Goal: Task Accomplishment & Management: Manage account settings

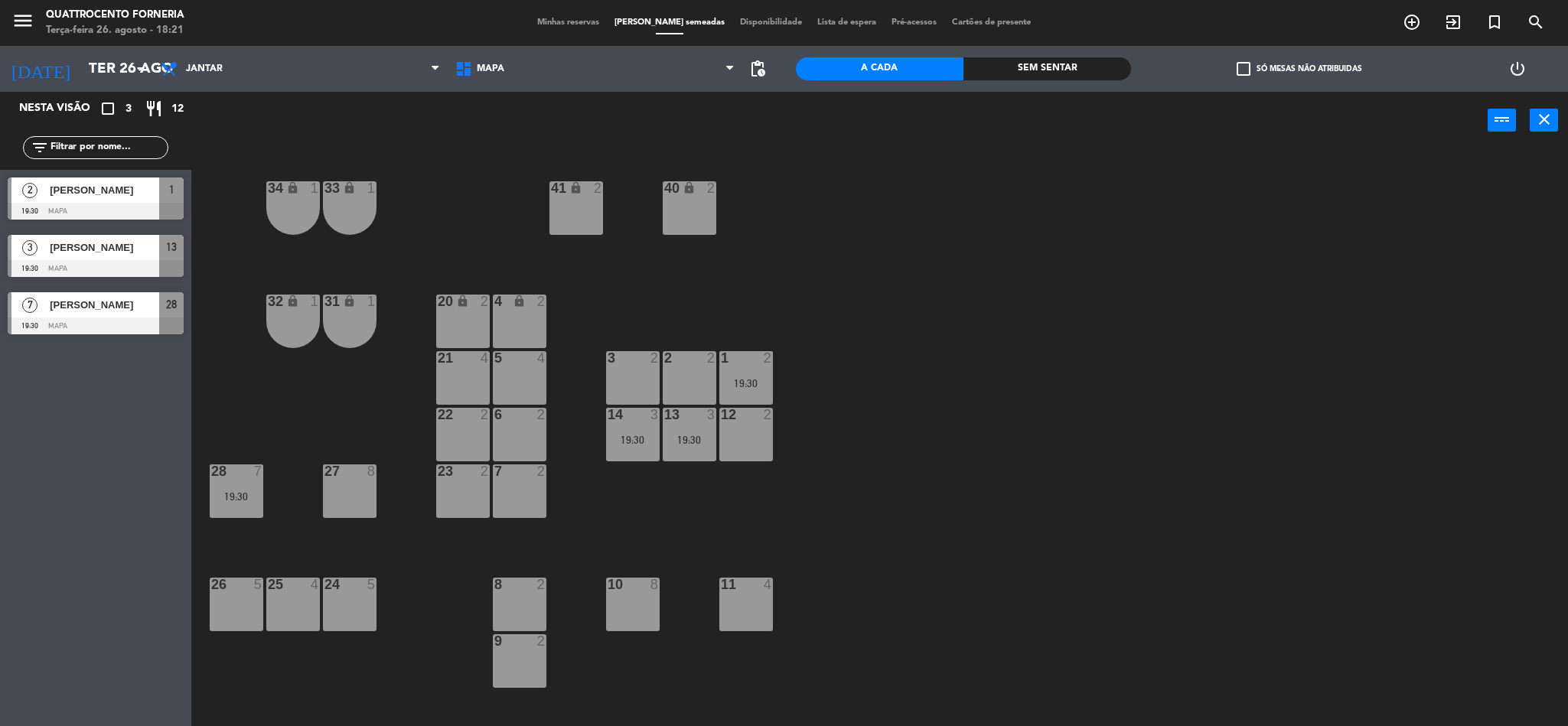
click at [81, 236] on div "[PERSON_NAME]" at bounding box center [103, 247] width 111 height 25
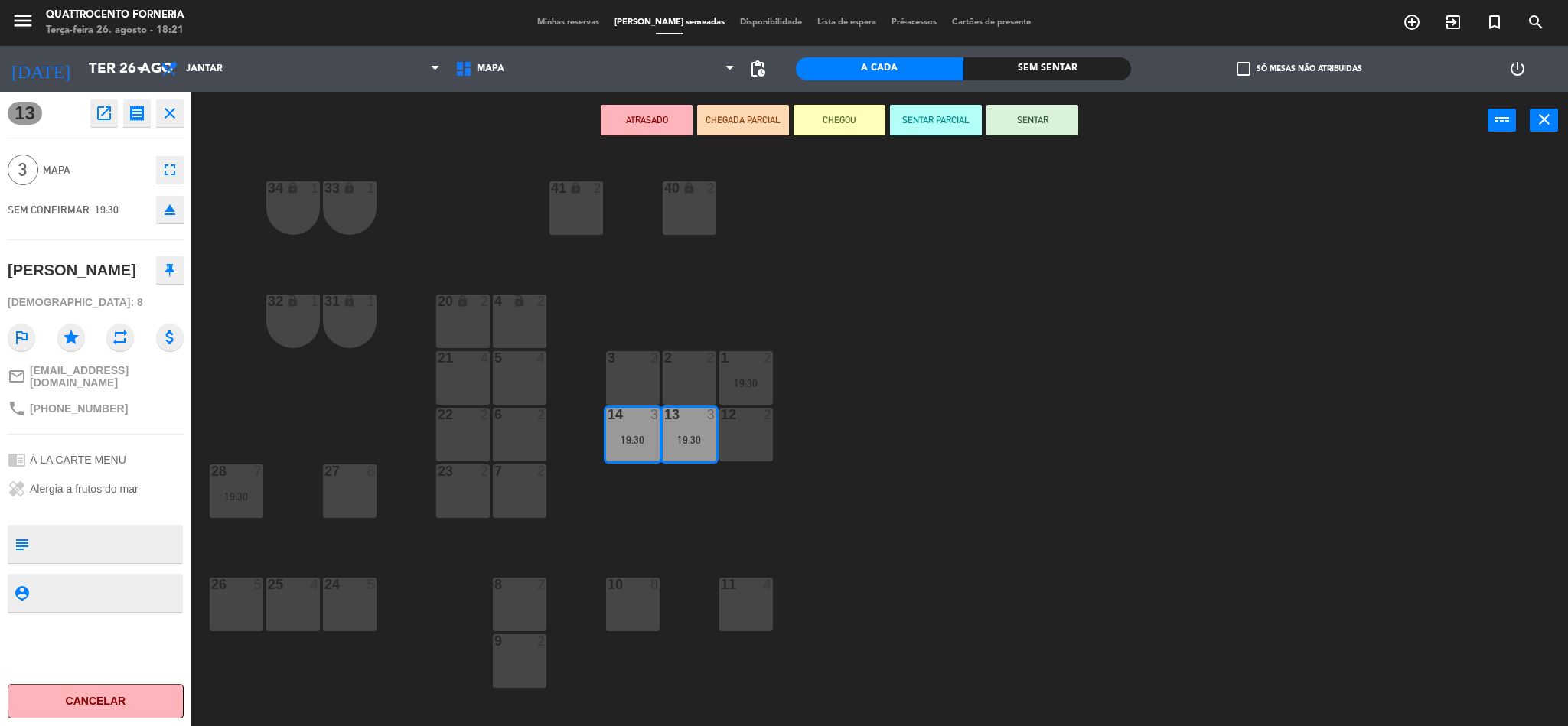
drag, startPoint x: 946, startPoint y: 357, endPoint x: 924, endPoint y: 365, distance: 23.4
click at [938, 361] on div "34 lock 1 33 lock 1 41 lock 2 40 lock 2 32 lock 1 31 lock 1 20 lock 2 4 lock 2 …" at bounding box center [887, 442] width 1361 height 577
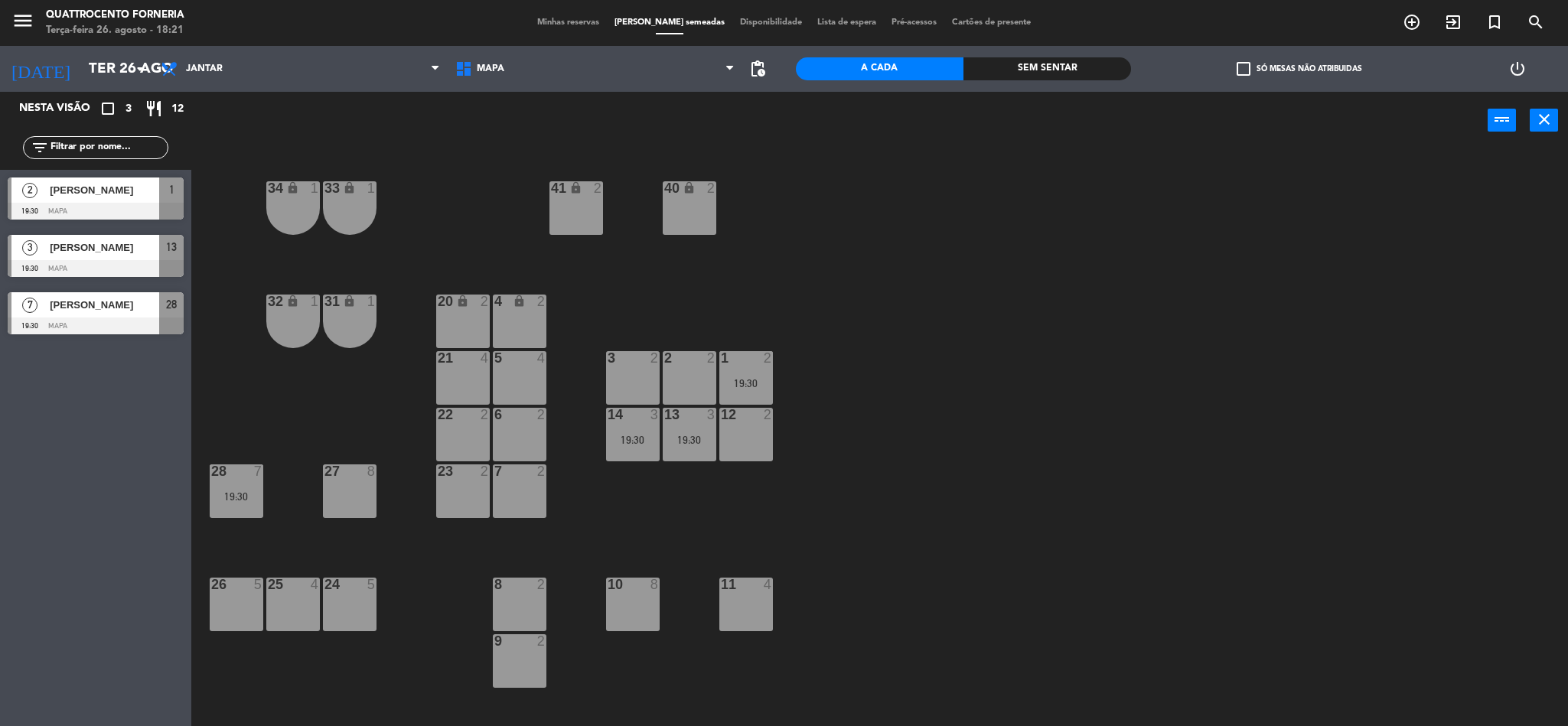
click at [701, 430] on div "13 3 19:30" at bounding box center [689, 434] width 53 height 53
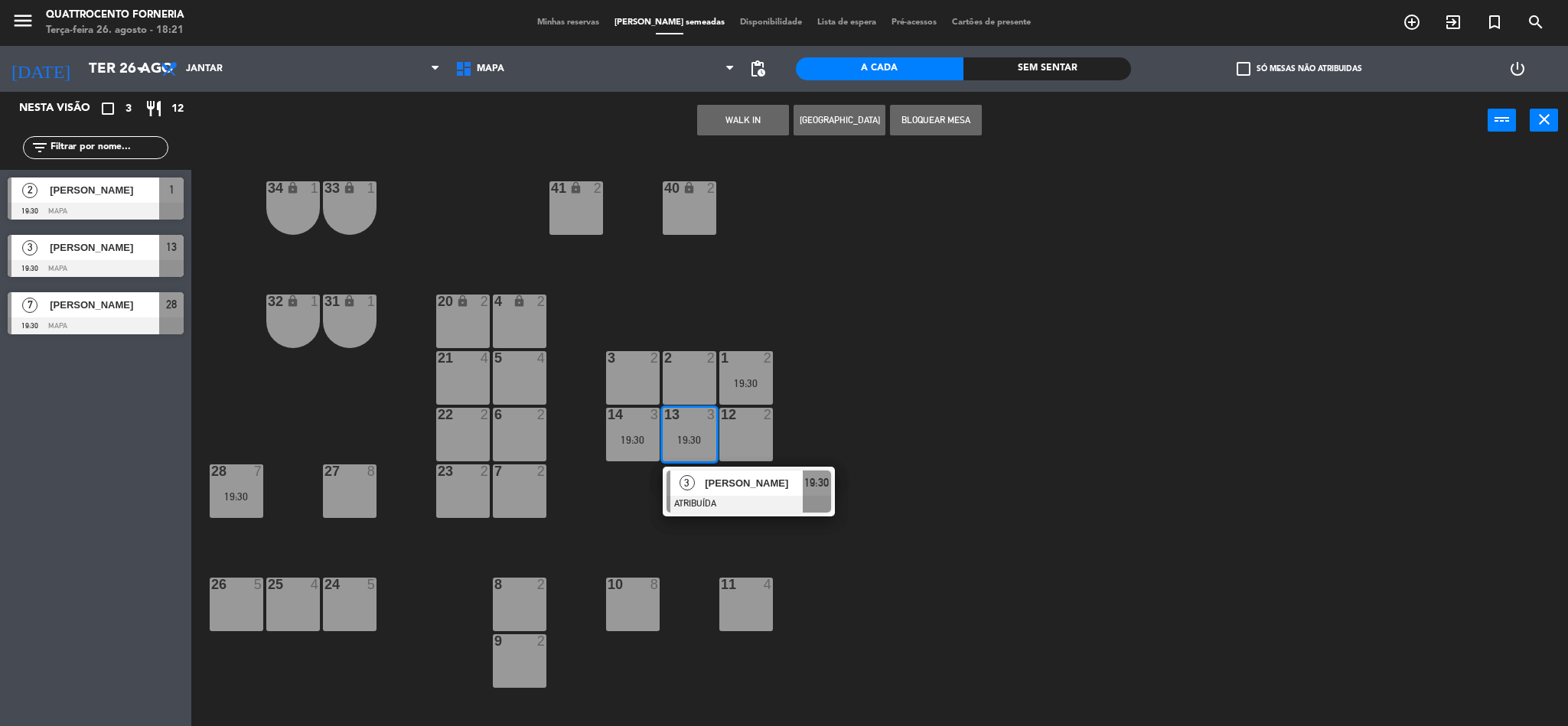
click at [706, 473] on div "[PERSON_NAME]" at bounding box center [753, 482] width 99 height 25
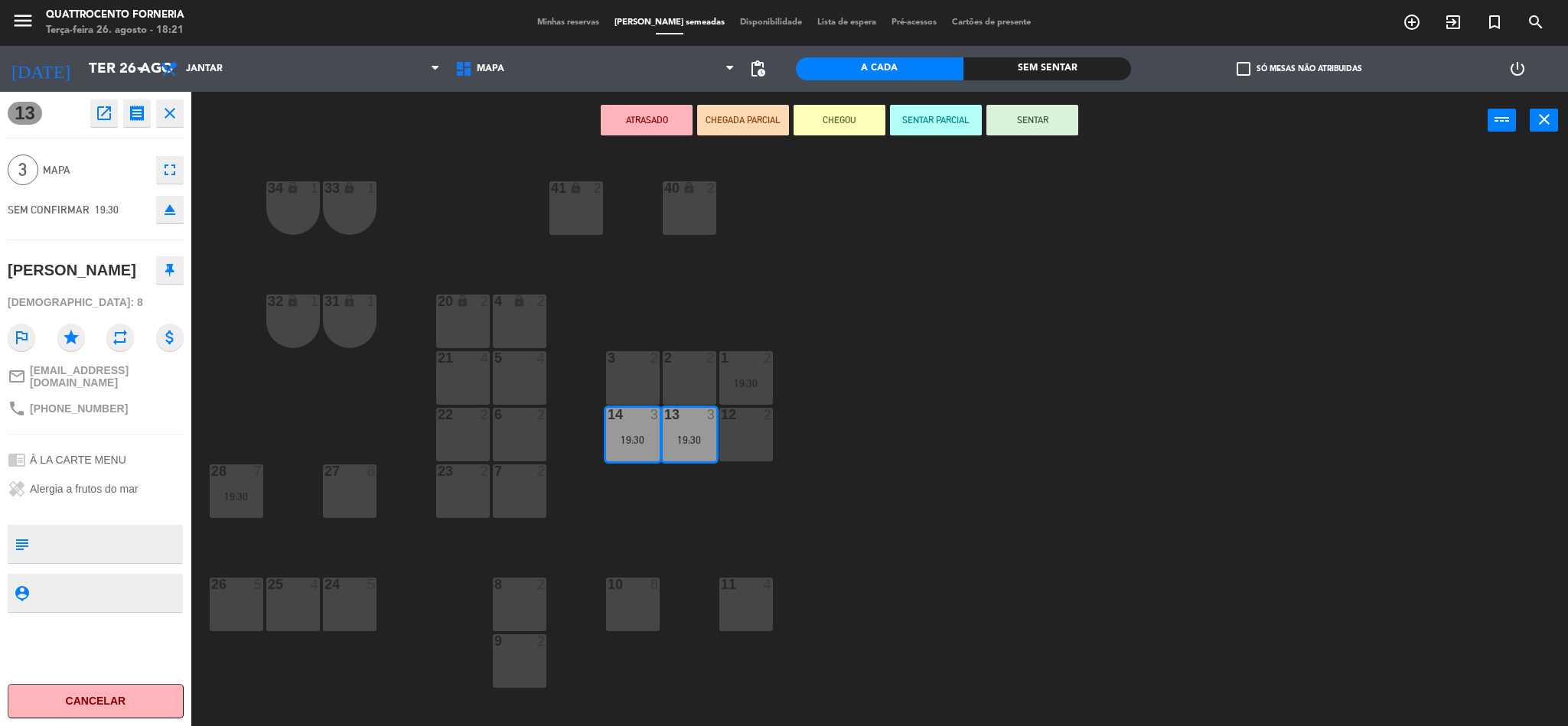
drag, startPoint x: 342, startPoint y: 605, endPoint x: 390, endPoint y: 526, distance: 92.4
click at [342, 604] on div "24 5" at bounding box center [350, 605] width 53 height 53
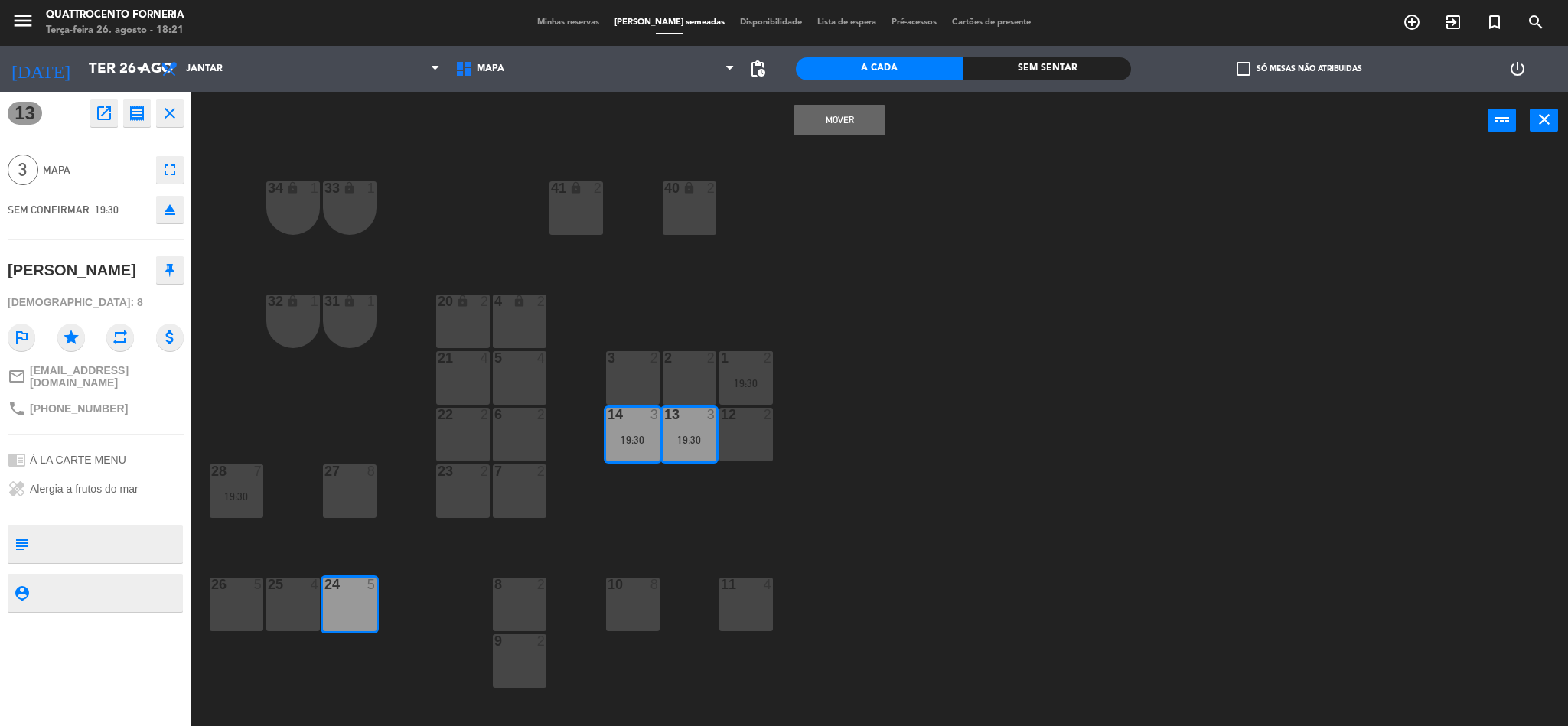
click at [872, 116] on button "MOVER" at bounding box center [839, 120] width 92 height 30
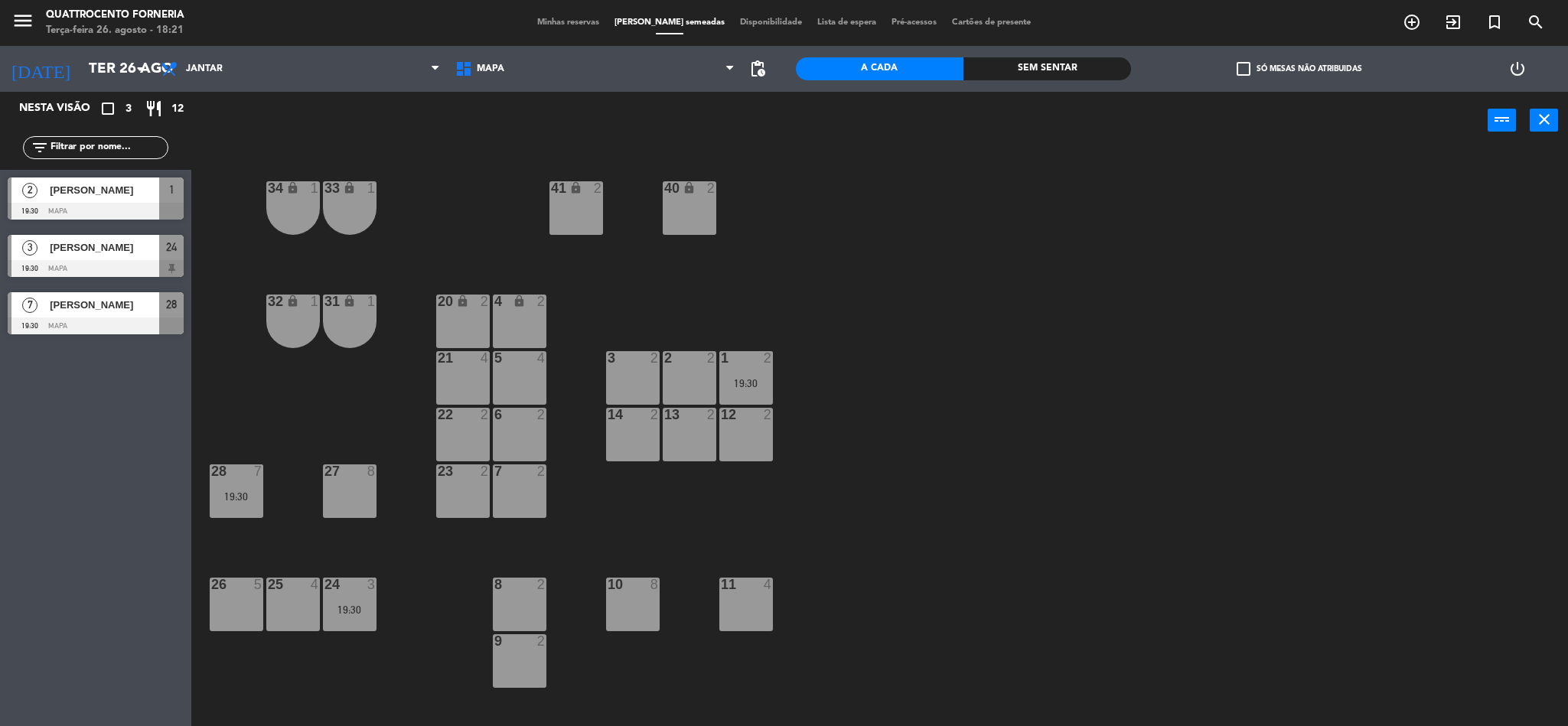
click at [766, 391] on div "1 2 19:30" at bounding box center [746, 378] width 53 height 53
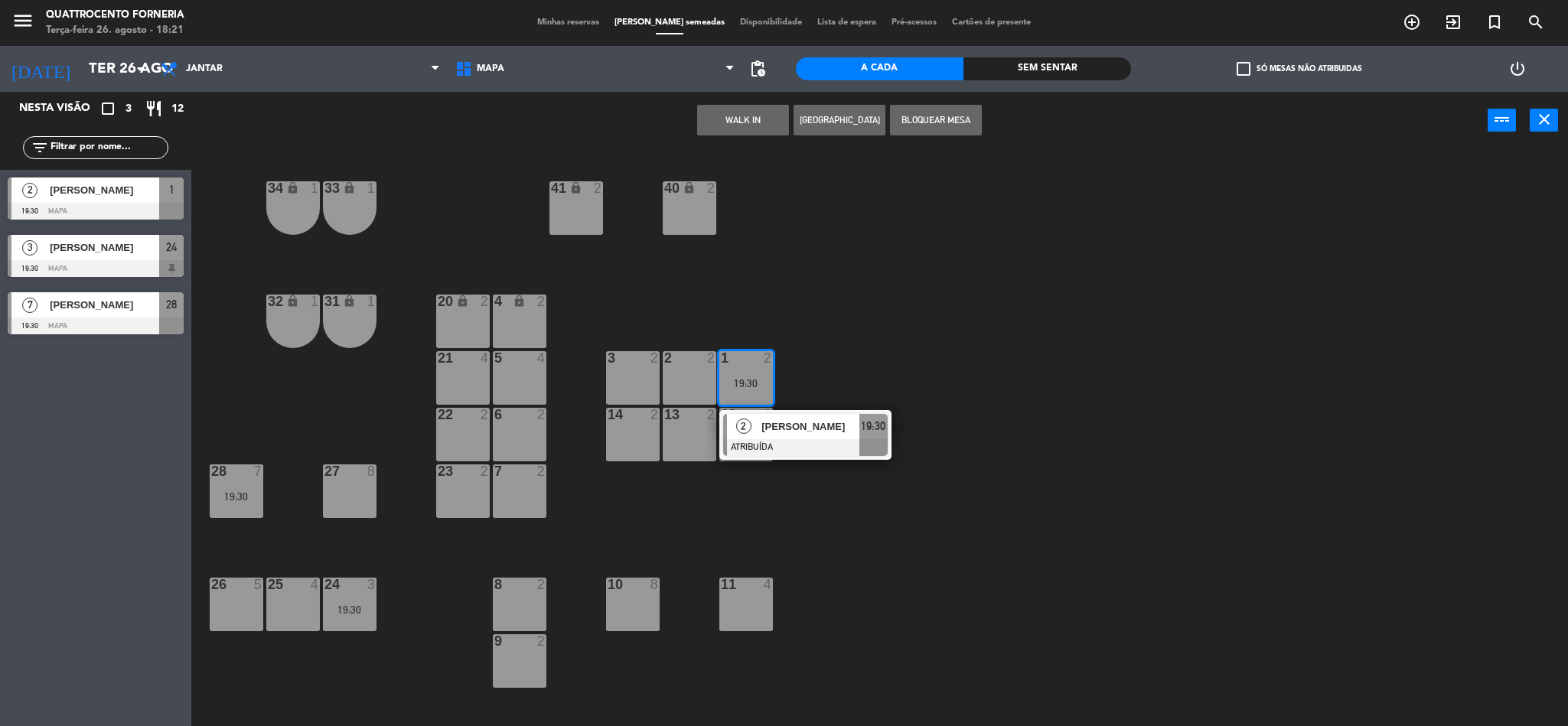
click at [806, 452] on div at bounding box center [805, 447] width 165 height 17
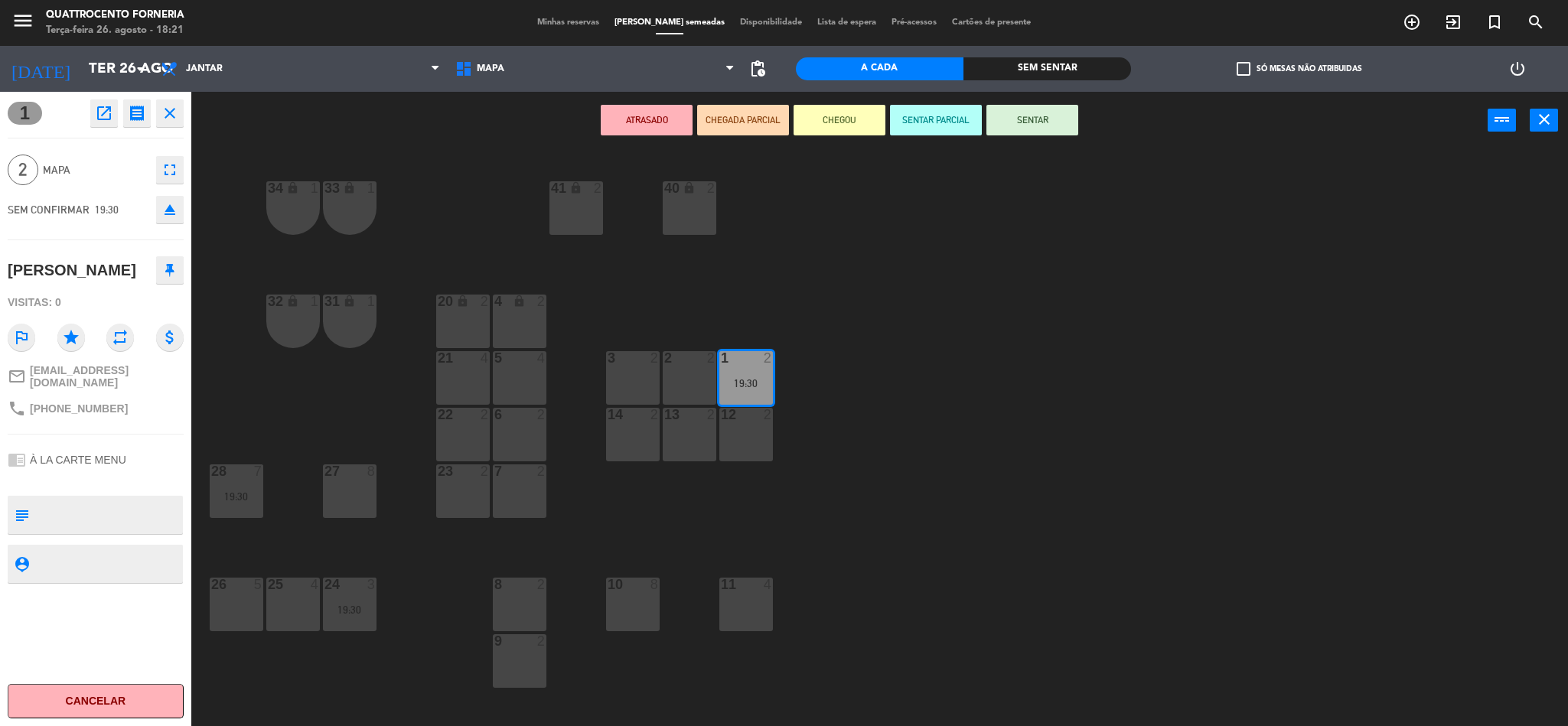
click at [517, 674] on div "9 2" at bounding box center [520, 661] width 53 height 53
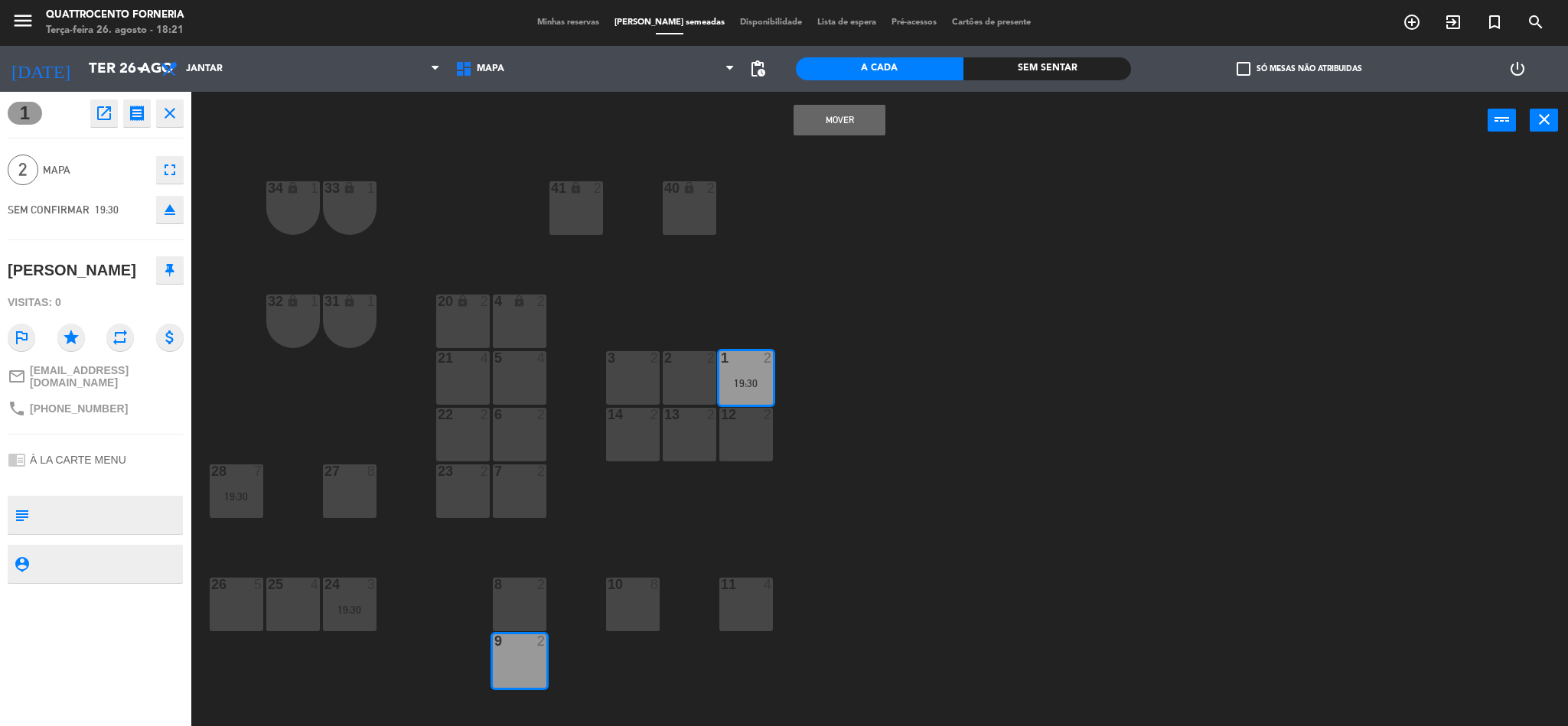
click at [831, 118] on button "MOVER" at bounding box center [839, 120] width 92 height 30
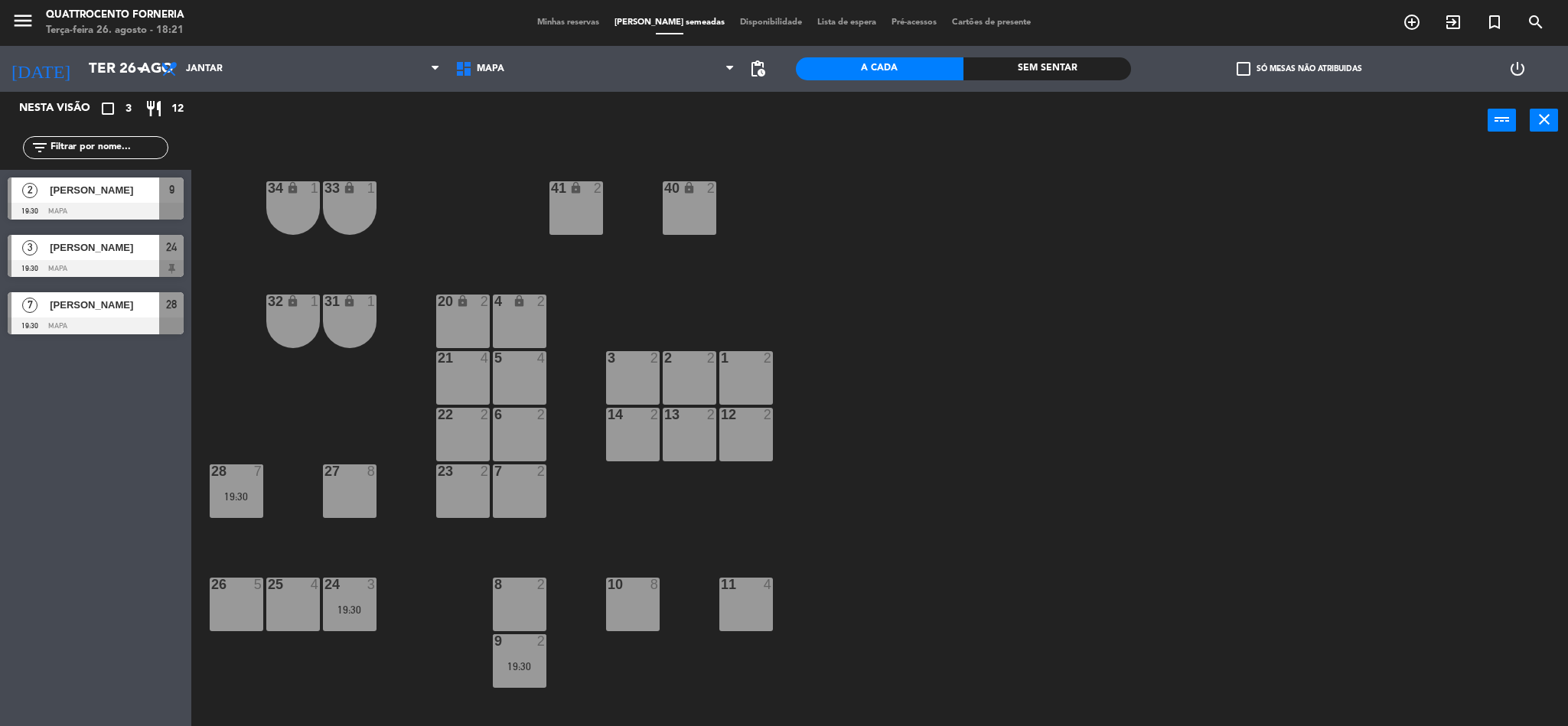
click at [570, 18] on span "Minhas reservas" at bounding box center [568, 22] width 77 height 8
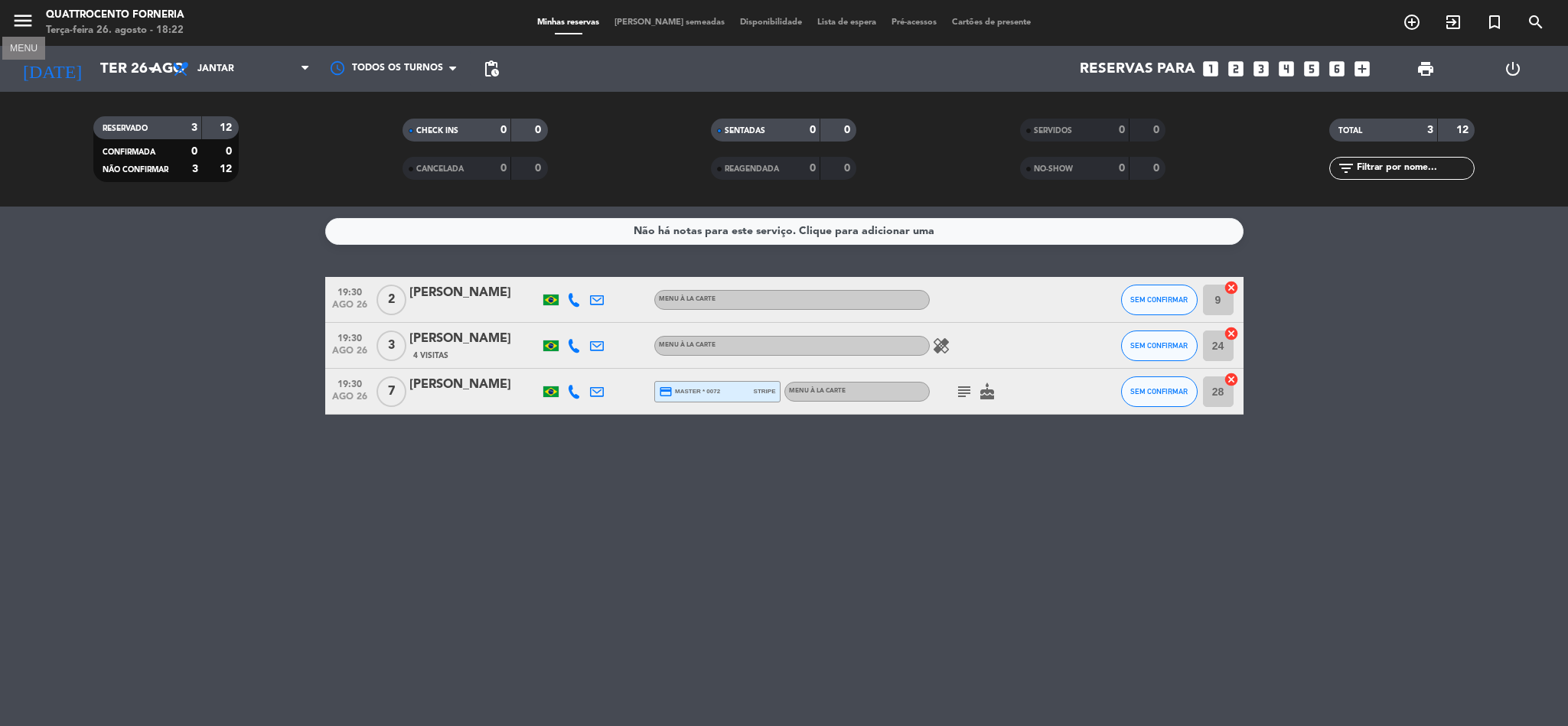
click at [29, 20] on icon "menu" at bounding box center [22, 20] width 23 height 23
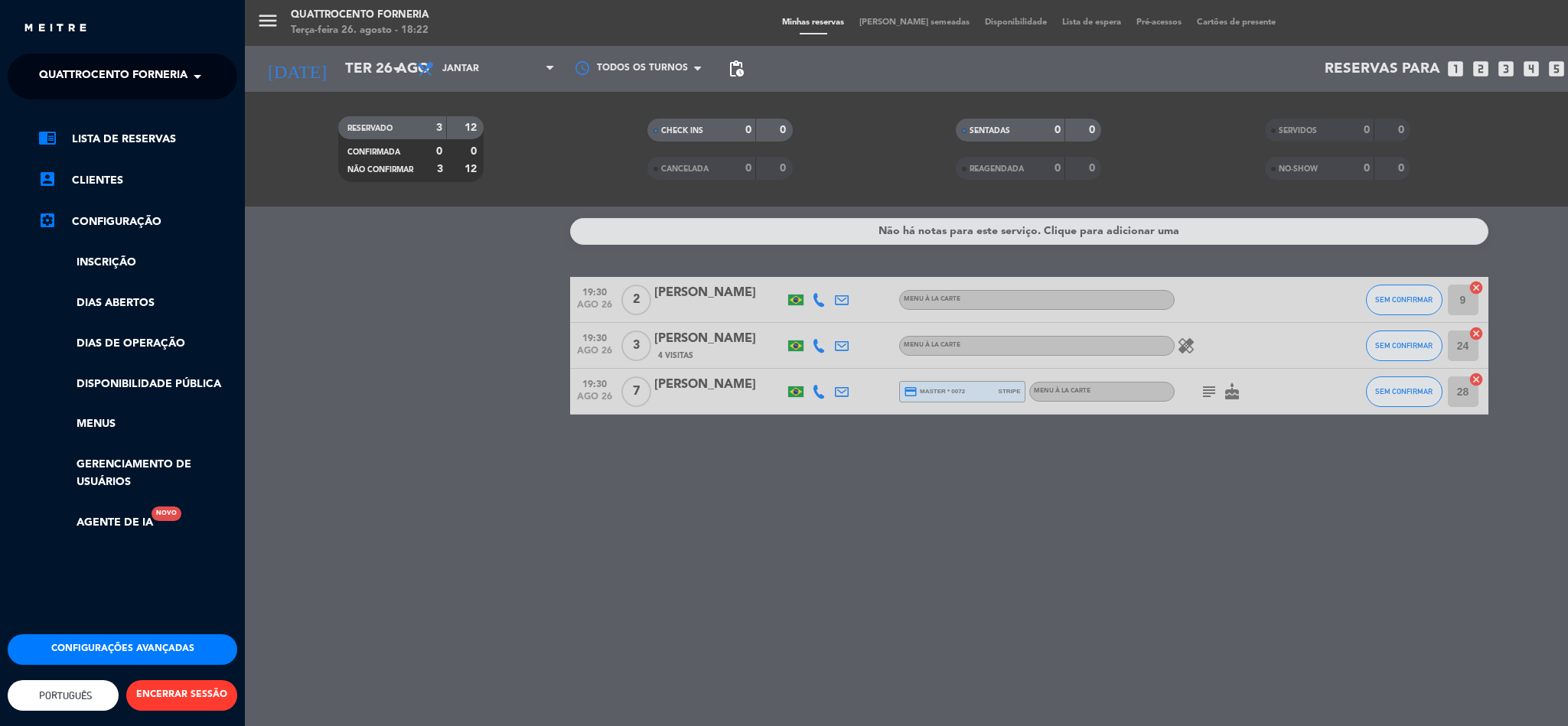
click at [112, 72] on span "Quattrocento Forneria" at bounding box center [112, 76] width 148 height 32
click at [182, 118] on div "Ciao Ciao Cucina" at bounding box center [122, 118] width 228 height 23
